Goal: Task Accomplishment & Management: Manage account settings

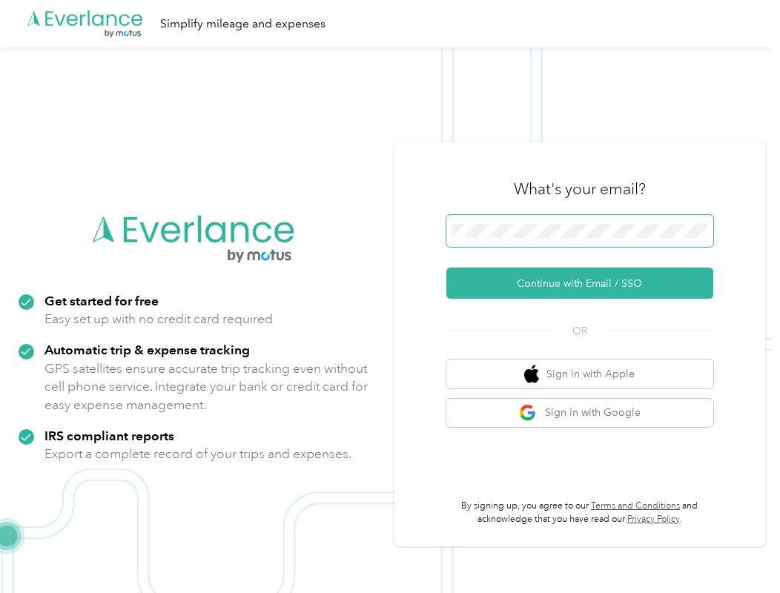
click at [535, 222] on span at bounding box center [579, 231] width 267 height 33
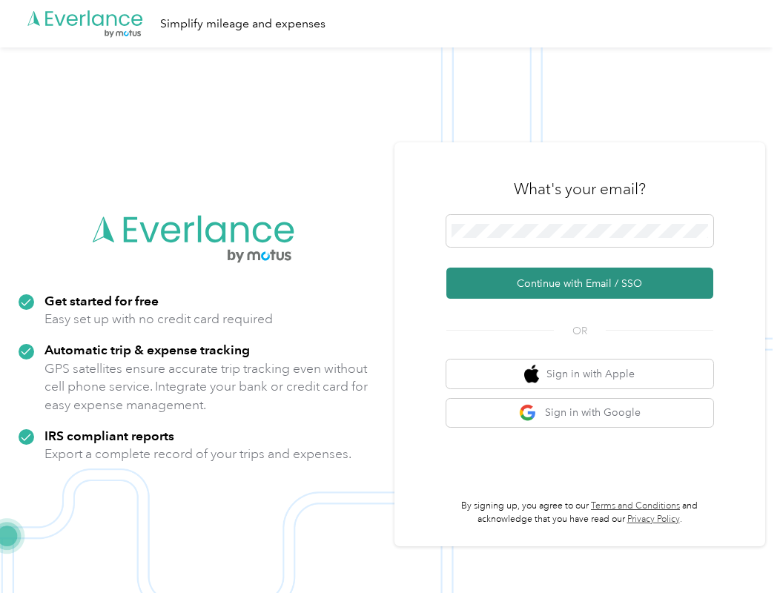
click at [556, 280] on button "Continue with Email / SSO" at bounding box center [579, 283] width 267 height 31
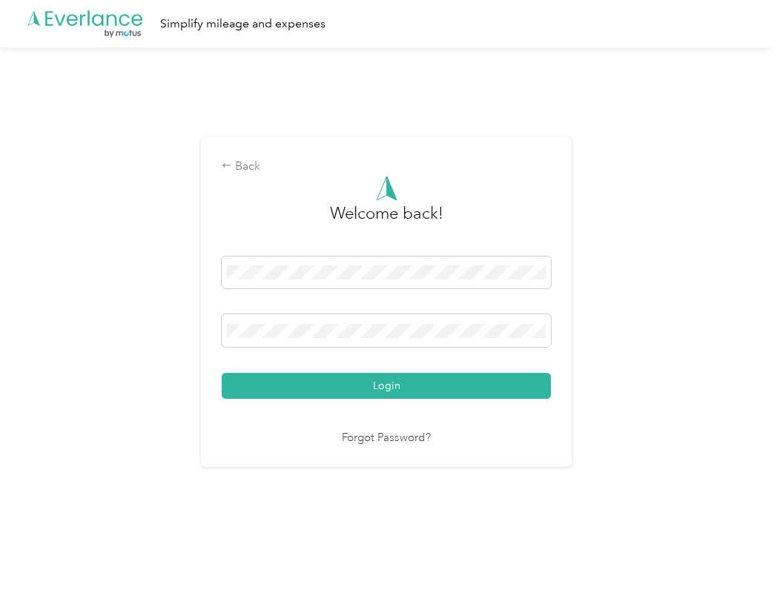
click at [390, 386] on button "Login" at bounding box center [386, 386] width 329 height 26
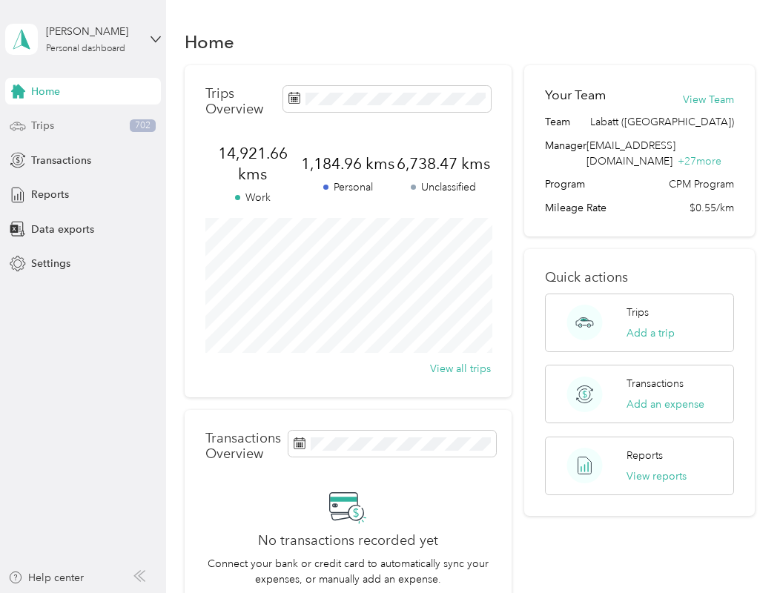
click at [82, 123] on div "Trips 702" at bounding box center [83, 126] width 156 height 27
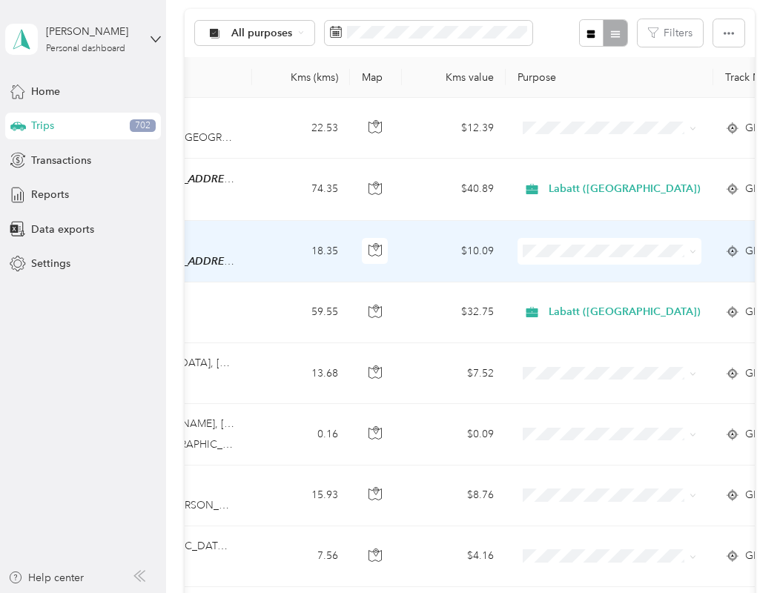
scroll to position [0, 392]
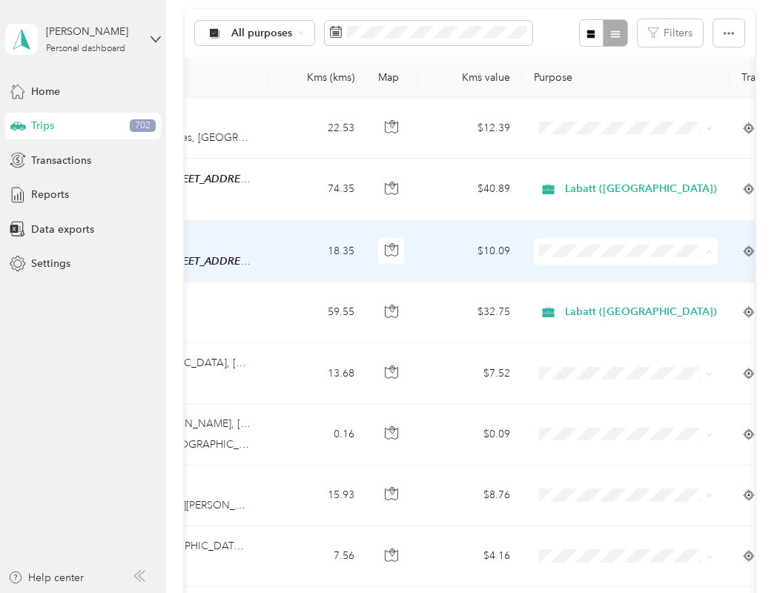
click at [668, 276] on span "Labatt (Quebec)" at bounding box center [647, 276] width 152 height 16
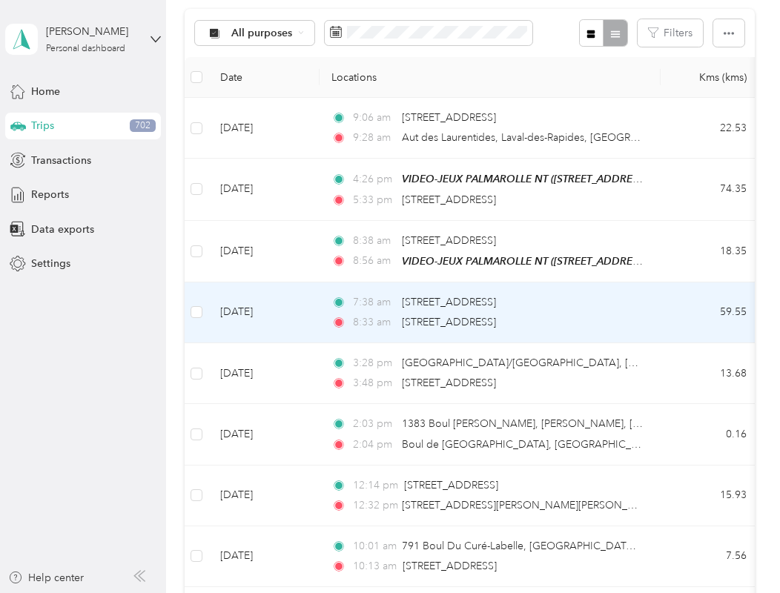
scroll to position [0, 0]
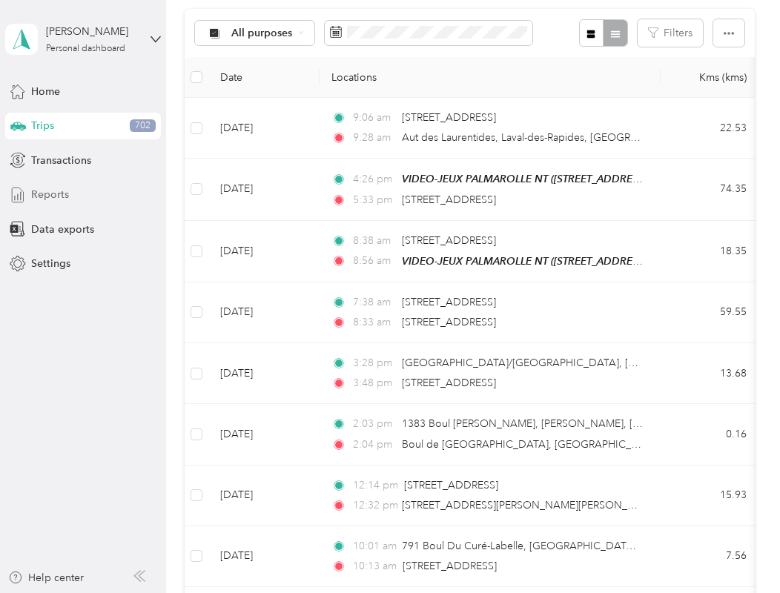
click at [38, 197] on span "Reports" at bounding box center [50, 195] width 38 height 16
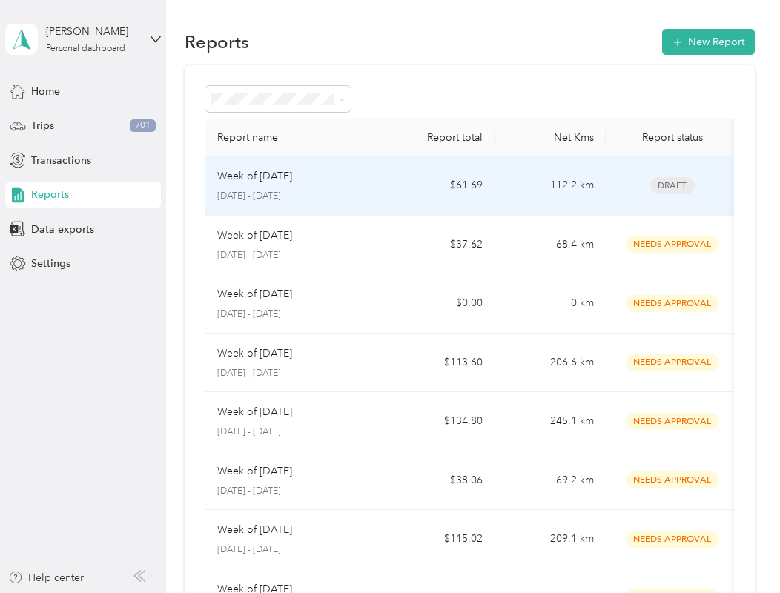
click at [495, 195] on td "112.2 km" at bounding box center [550, 185] width 111 height 59
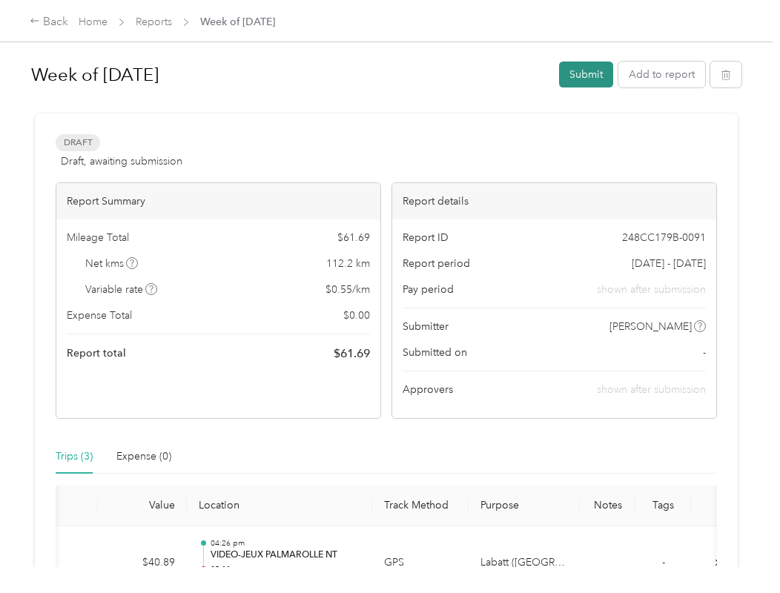
click at [590, 76] on button "Submit" at bounding box center [586, 75] width 54 height 26
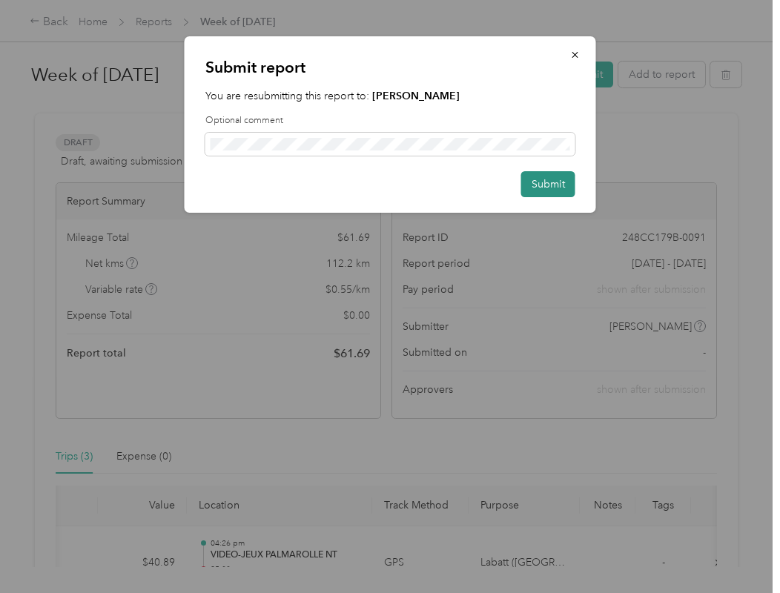
click at [542, 192] on button "Submit" at bounding box center [548, 184] width 54 height 26
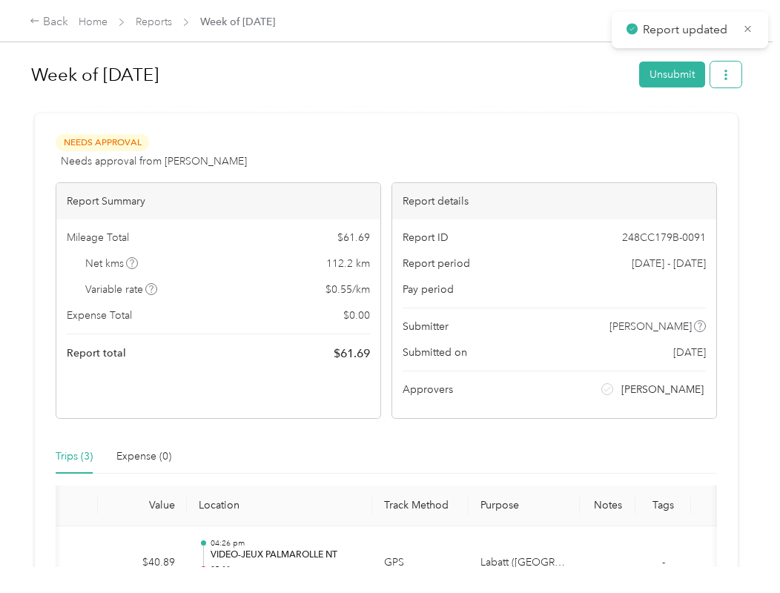
click at [736, 74] on button "button" at bounding box center [726, 75] width 31 height 26
click at [704, 130] on span "Download" at bounding box center [687, 130] width 49 height 16
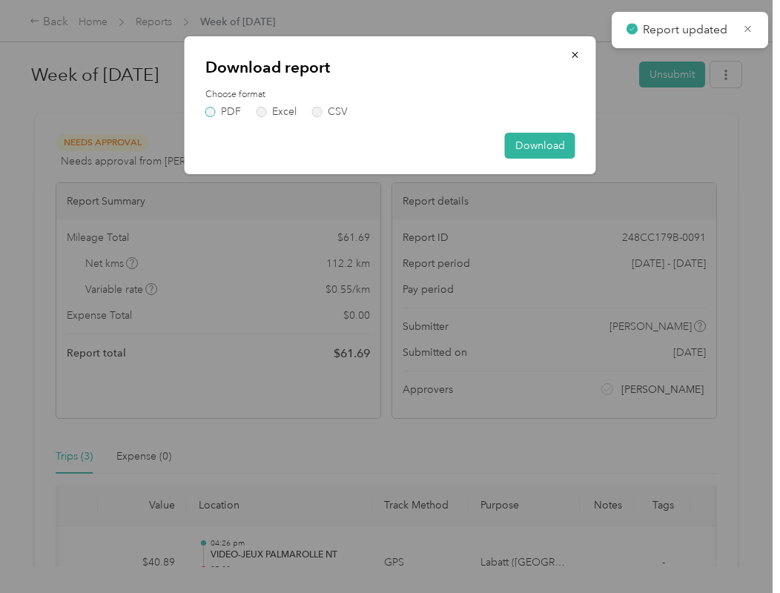
click at [214, 111] on label "PDF" at bounding box center [223, 112] width 36 height 10
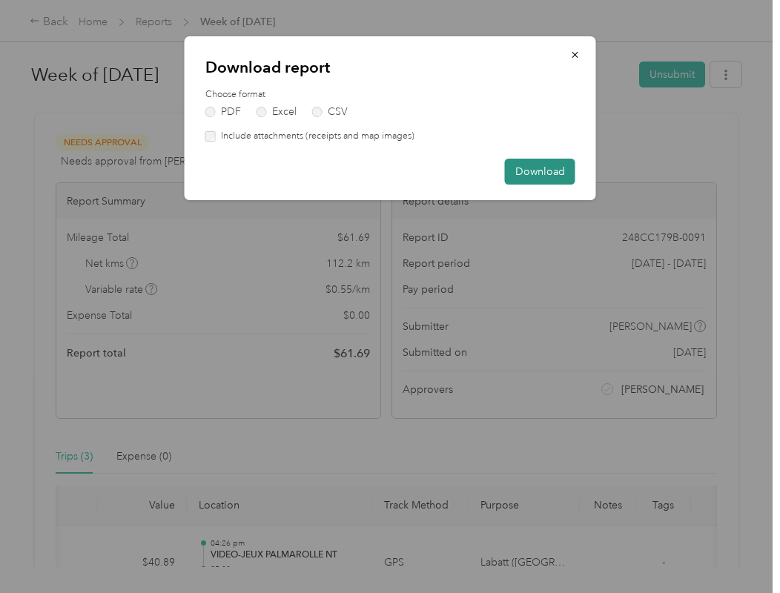
click at [557, 174] on button "Download" at bounding box center [540, 172] width 70 height 26
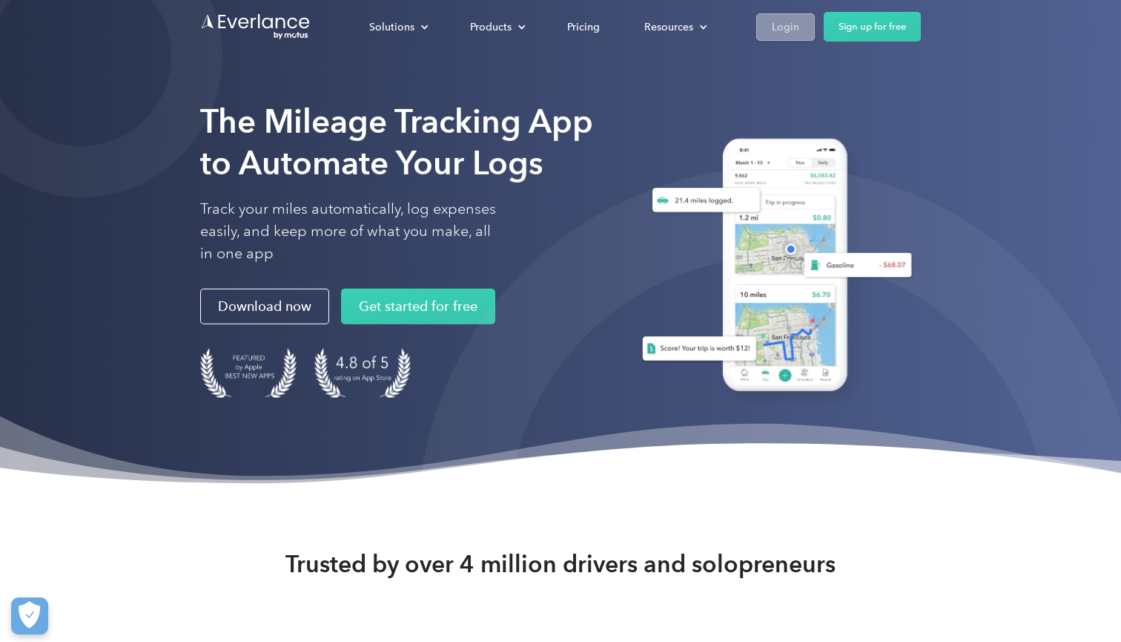
click at [779, 22] on div "Login" at bounding box center [785, 27] width 27 height 19
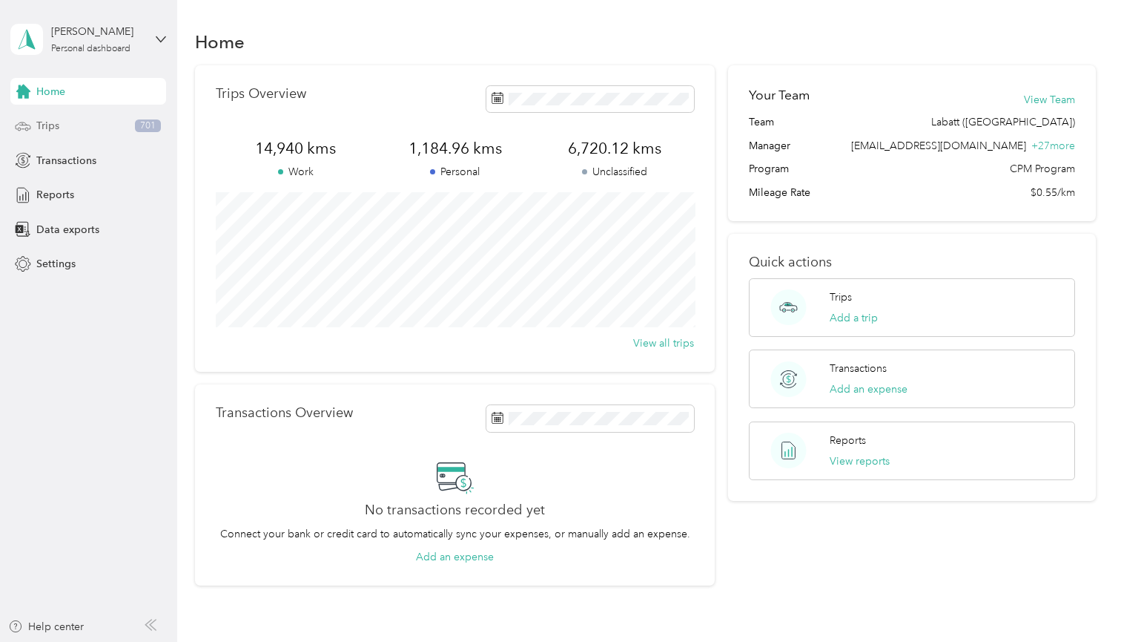
click at [39, 117] on div "Trips 701" at bounding box center [88, 126] width 156 height 27
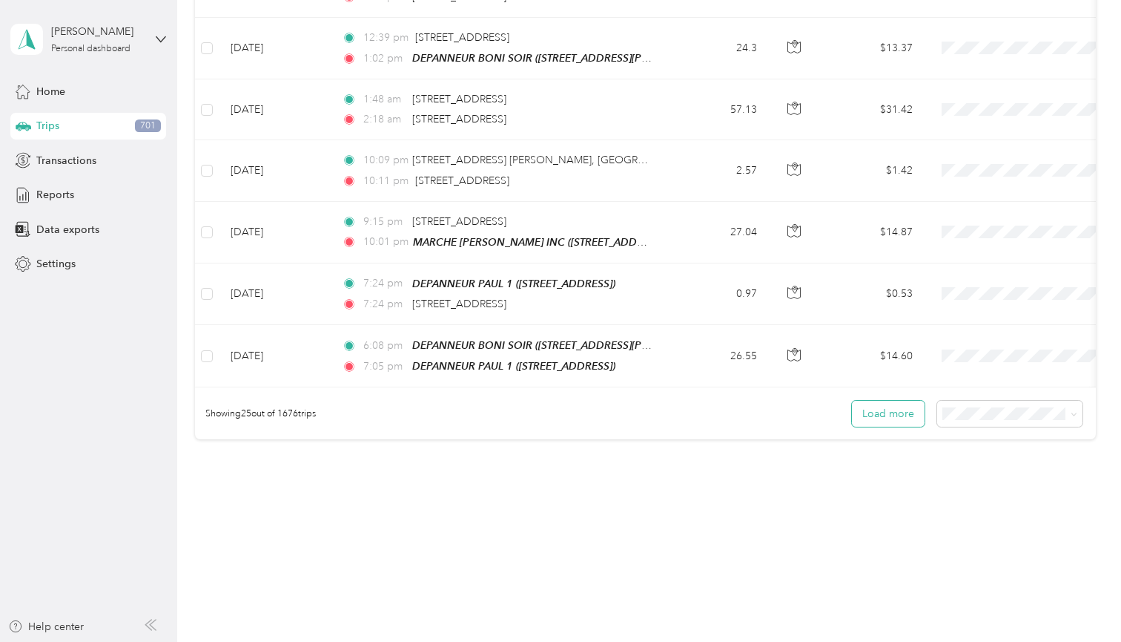
click at [895, 412] on button "Load more" at bounding box center [888, 413] width 73 height 26
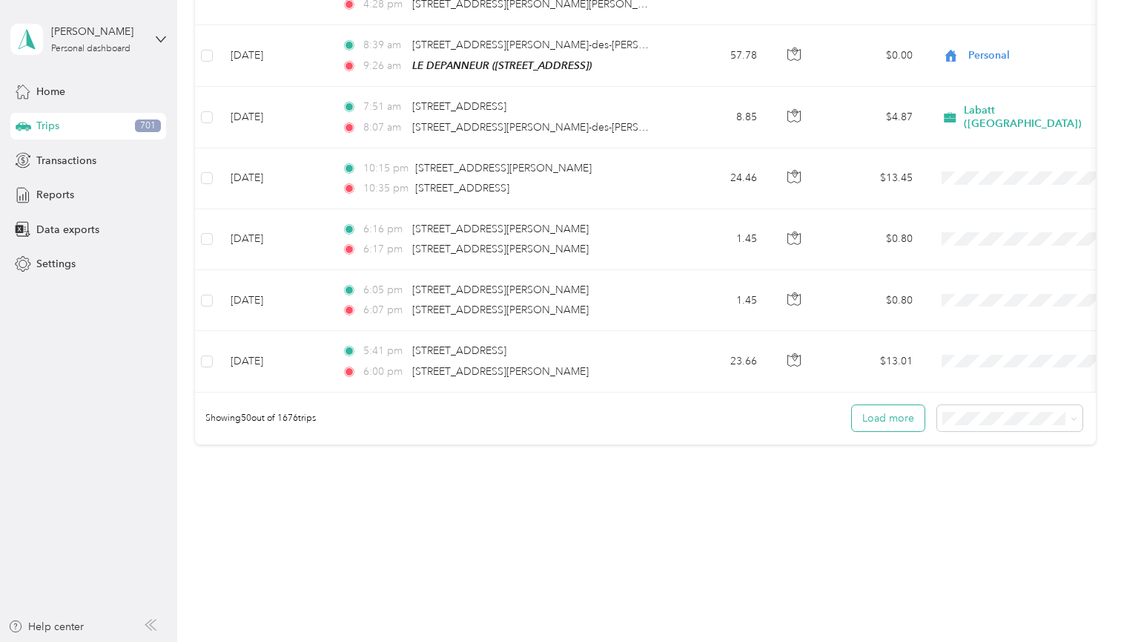
click at [894, 405] on button "Load more" at bounding box center [888, 418] width 73 height 26
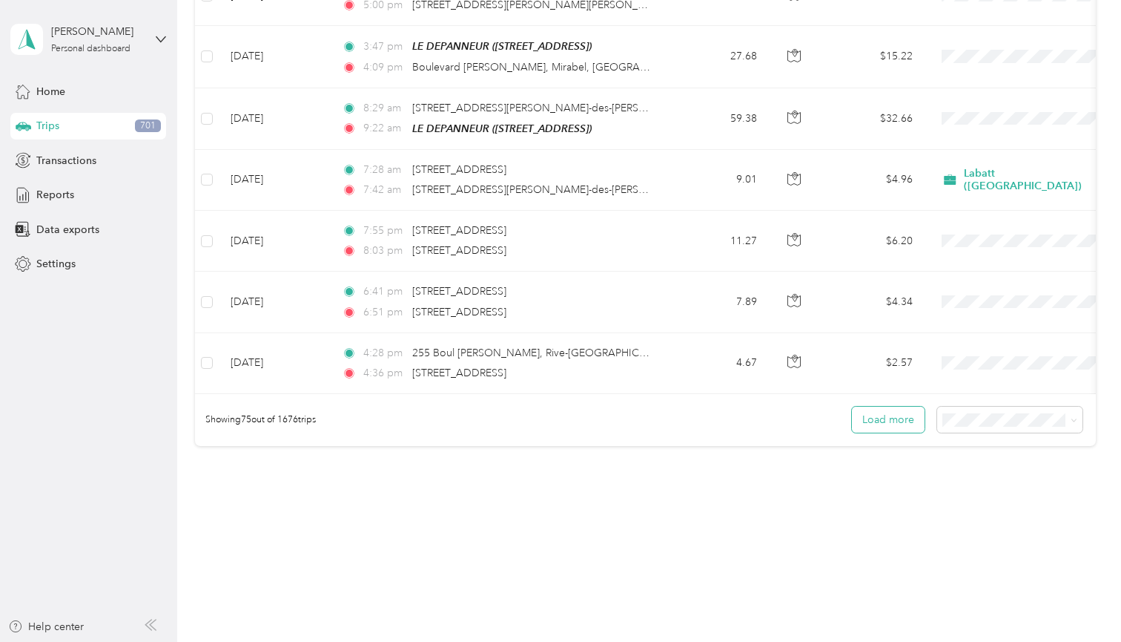
scroll to position [4443, 0]
click at [887, 413] on button "Load more" at bounding box center [888, 420] width 73 height 26
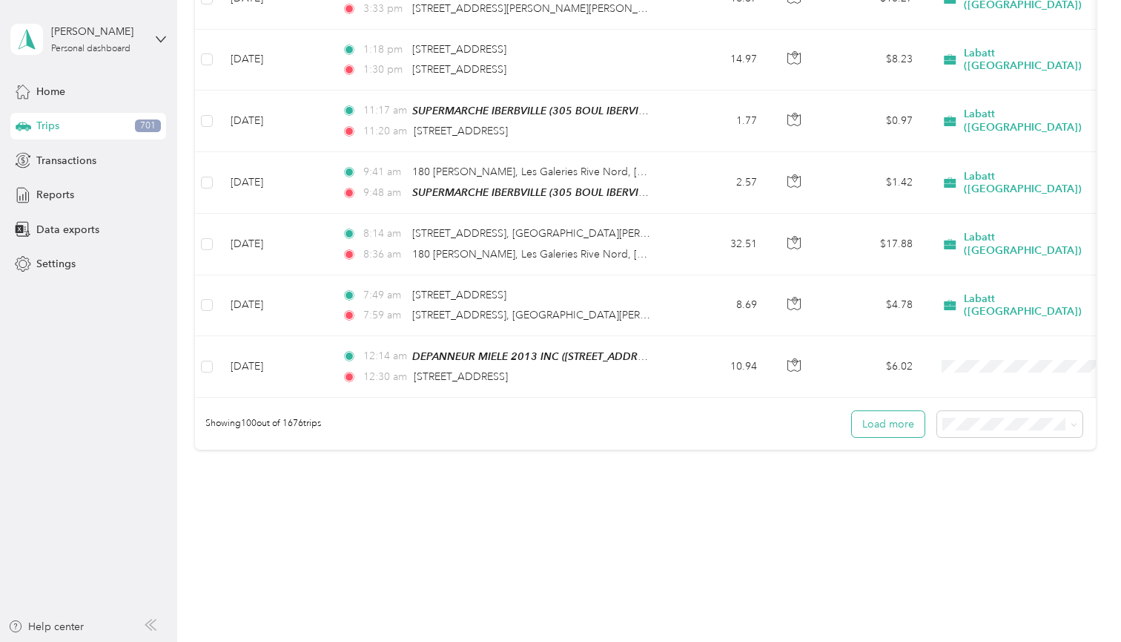
click at [887, 413] on button "Load more" at bounding box center [888, 424] width 73 height 26
click at [893, 412] on button "Load more" at bounding box center [888, 425] width 73 height 26
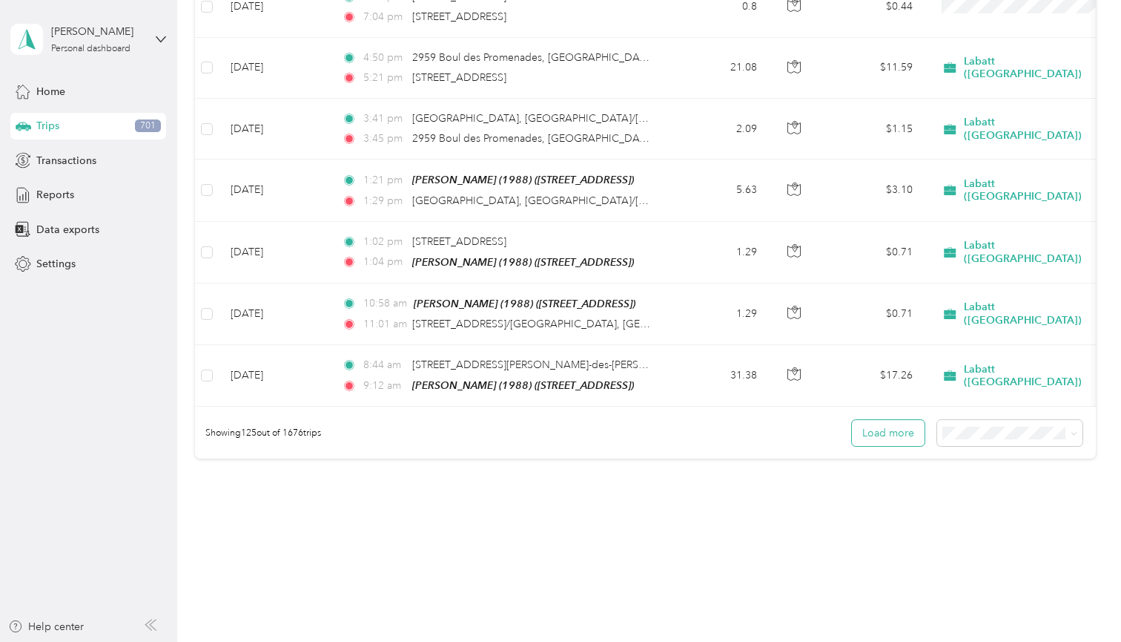
scroll to position [7494, 0]
click at [897, 421] on button "Load more" at bounding box center [888, 434] width 73 height 26
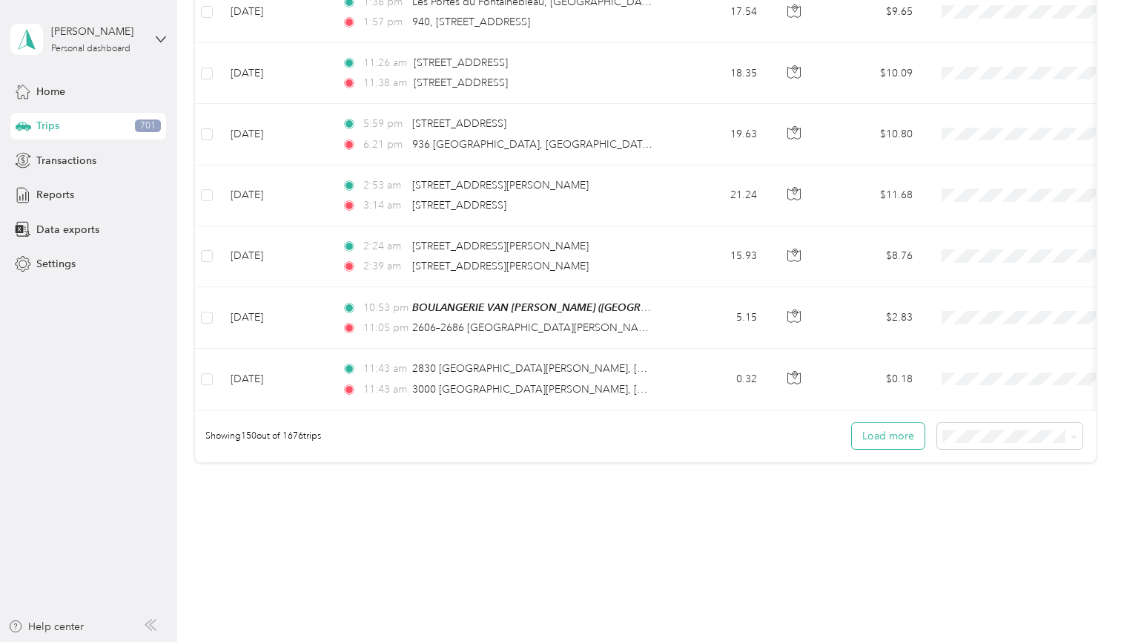
scroll to position [9019, 0]
click at [897, 423] on button "Load more" at bounding box center [888, 436] width 73 height 26
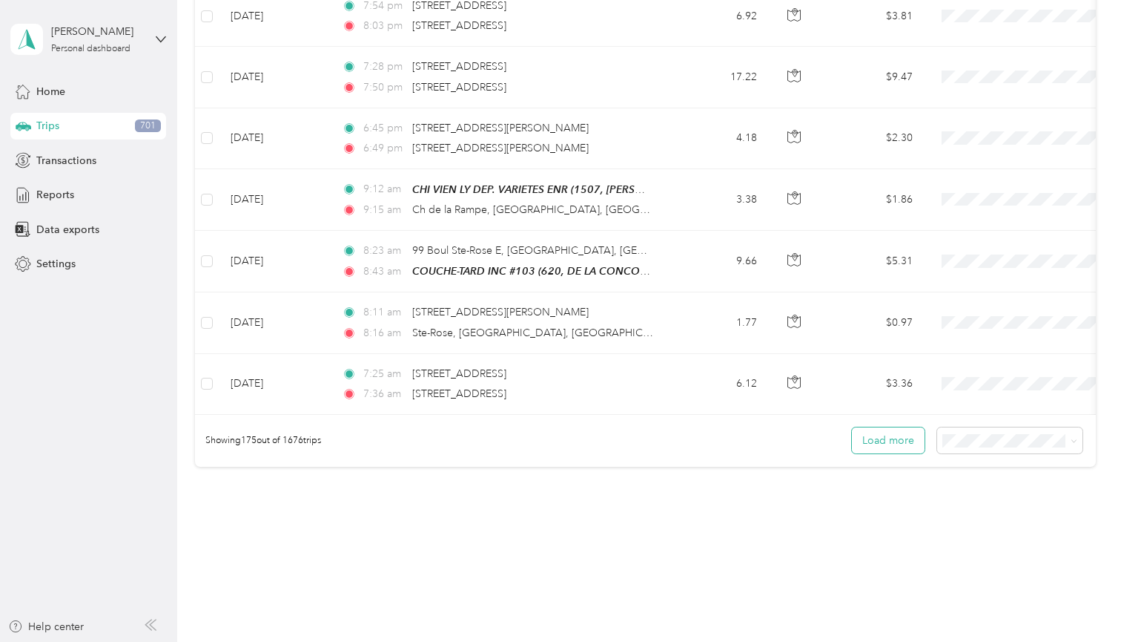
scroll to position [10543, 0]
click at [897, 428] on button "Load more" at bounding box center [888, 441] width 73 height 26
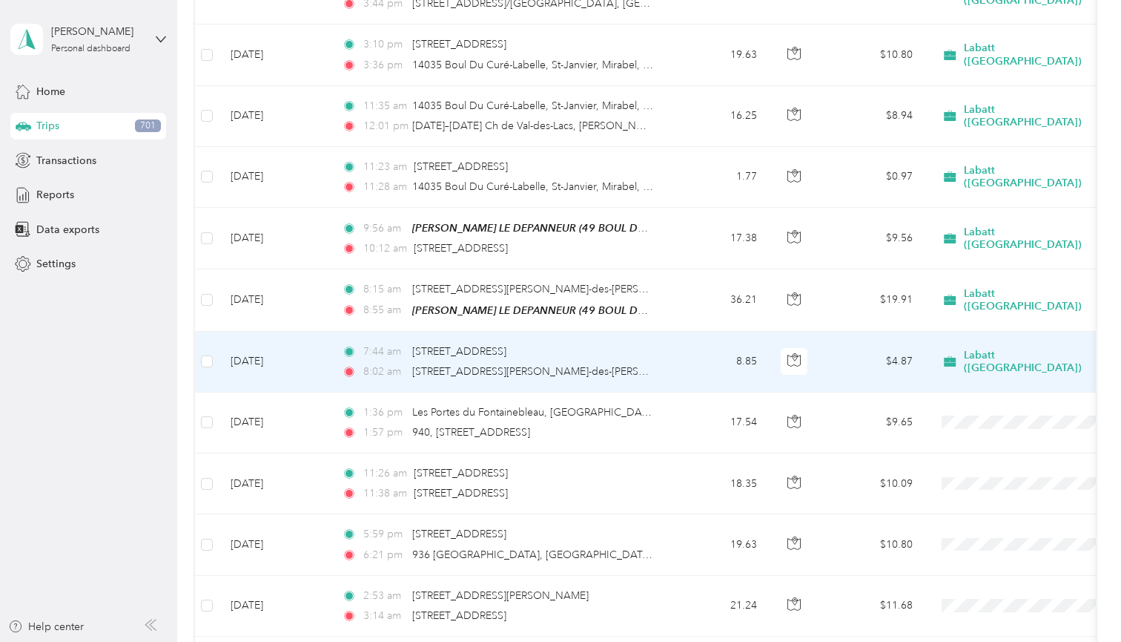
scroll to position [8600, 0]
